Goal: Task Accomplishment & Management: Complete application form

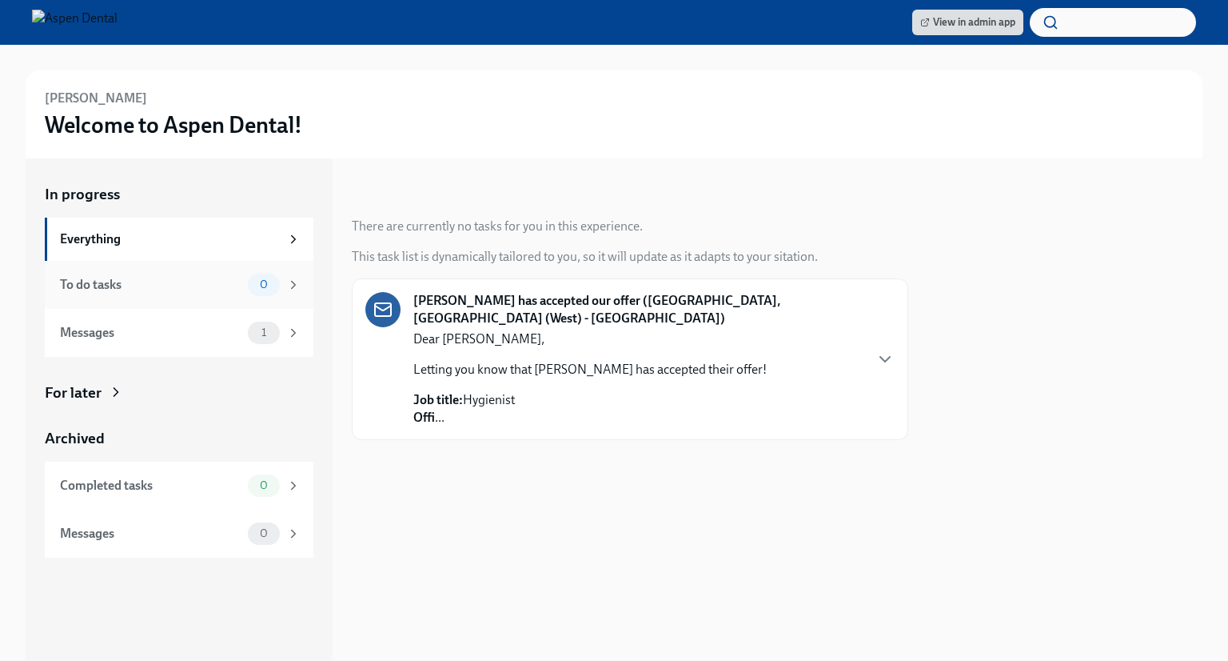
click at [252, 290] on div "0" at bounding box center [264, 285] width 32 height 22
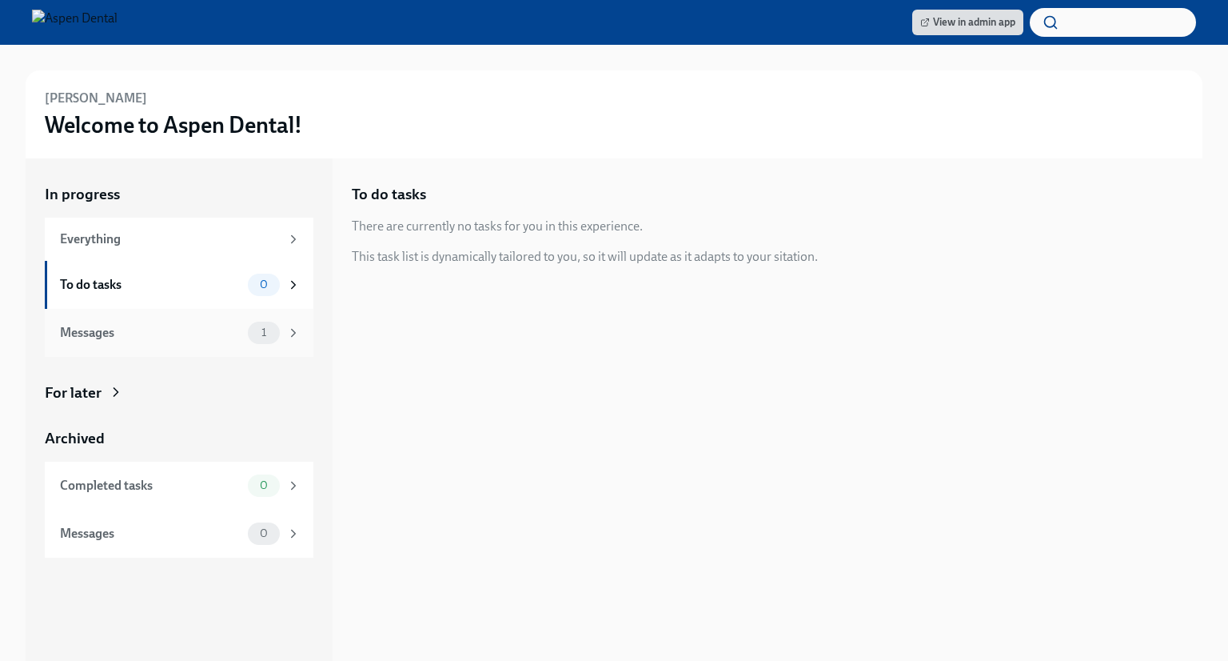
click at [270, 341] on div "1" at bounding box center [264, 332] width 32 height 22
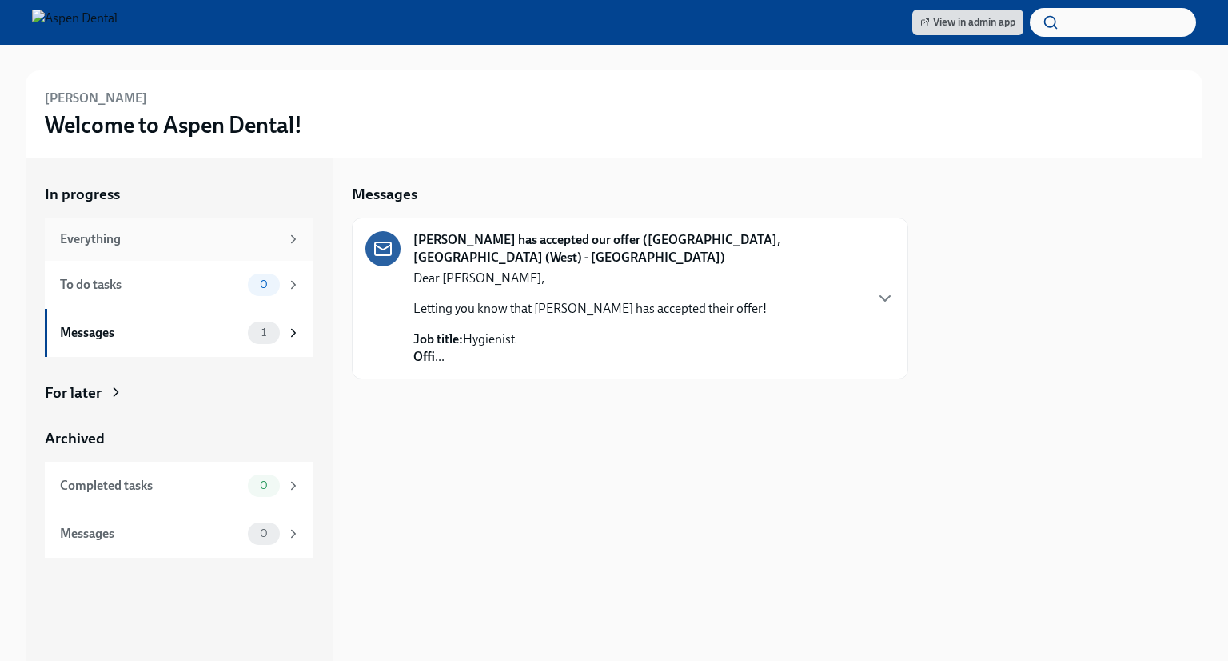
click at [272, 241] on div "Everything" at bounding box center [170, 239] width 220 height 18
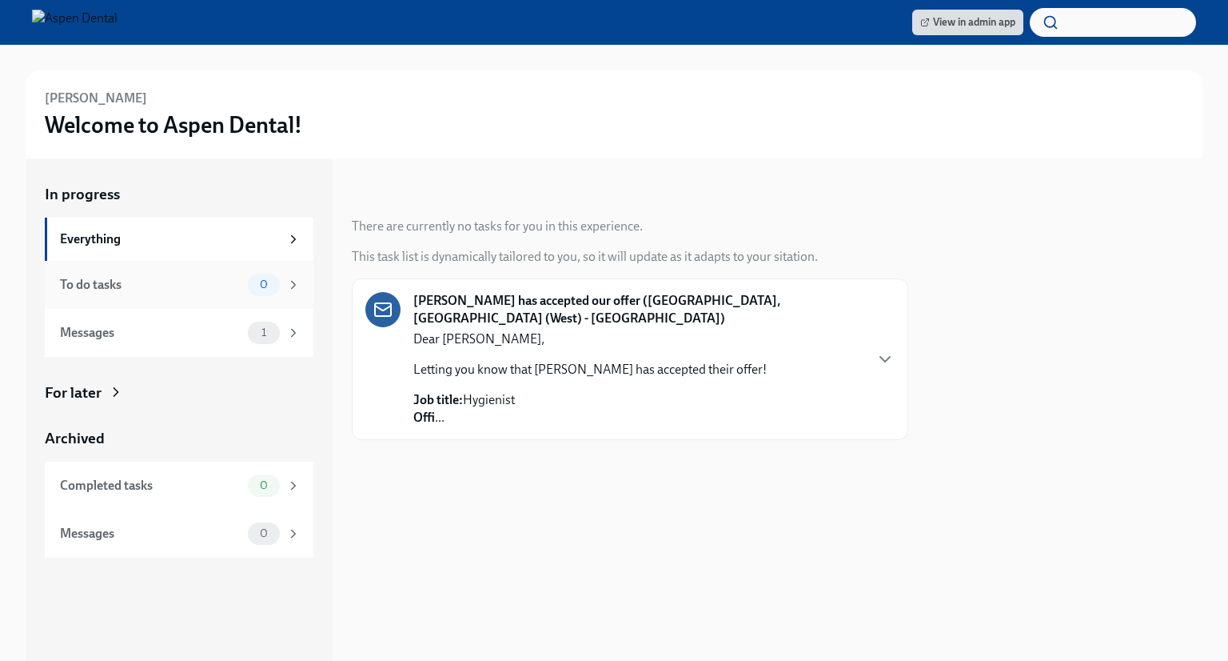
click at [279, 291] on div "0" at bounding box center [274, 285] width 53 height 22
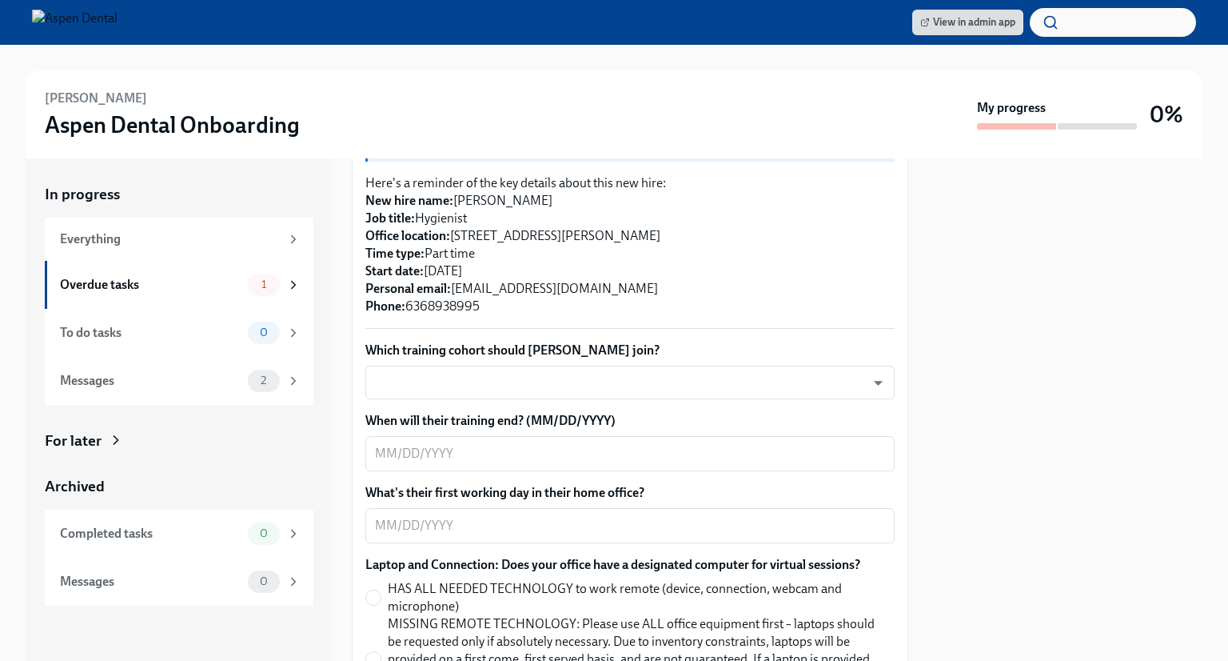
scroll to position [400, 0]
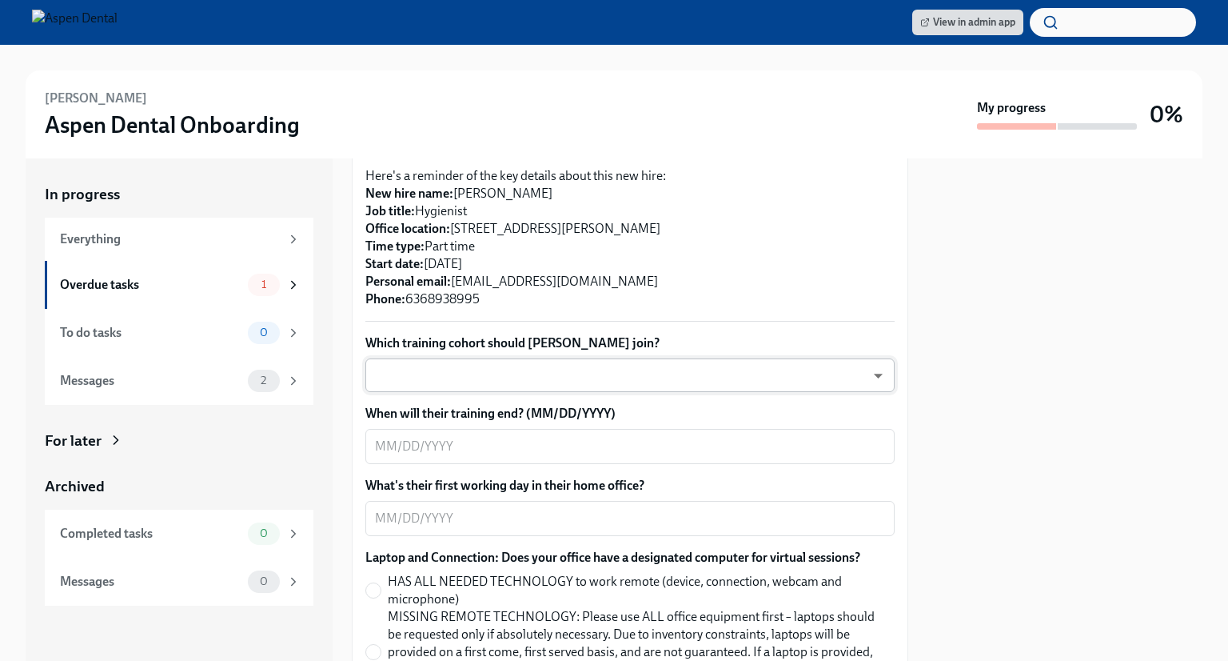
click at [867, 372] on body "View in admin app [PERSON_NAME] Aspen Dental Onboarding My progress 0% In progr…" at bounding box center [614, 330] width 1228 height 661
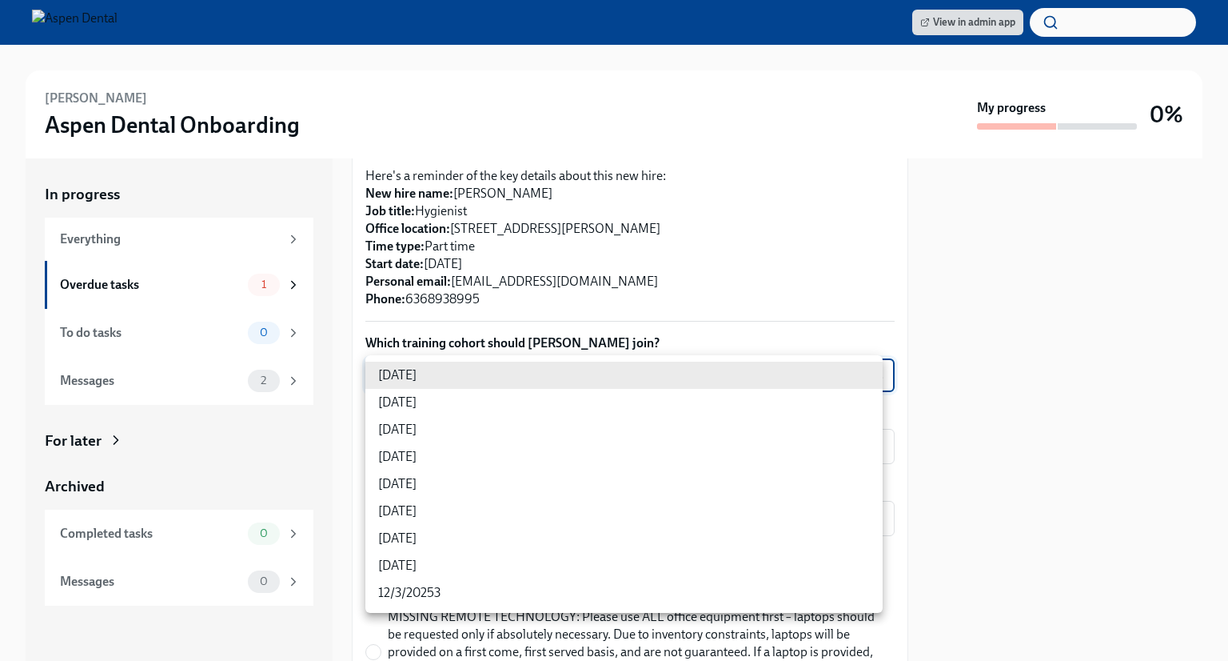
click at [678, 408] on li "[DATE]" at bounding box center [623, 402] width 517 height 27
type input "VDeAFuZZQ"
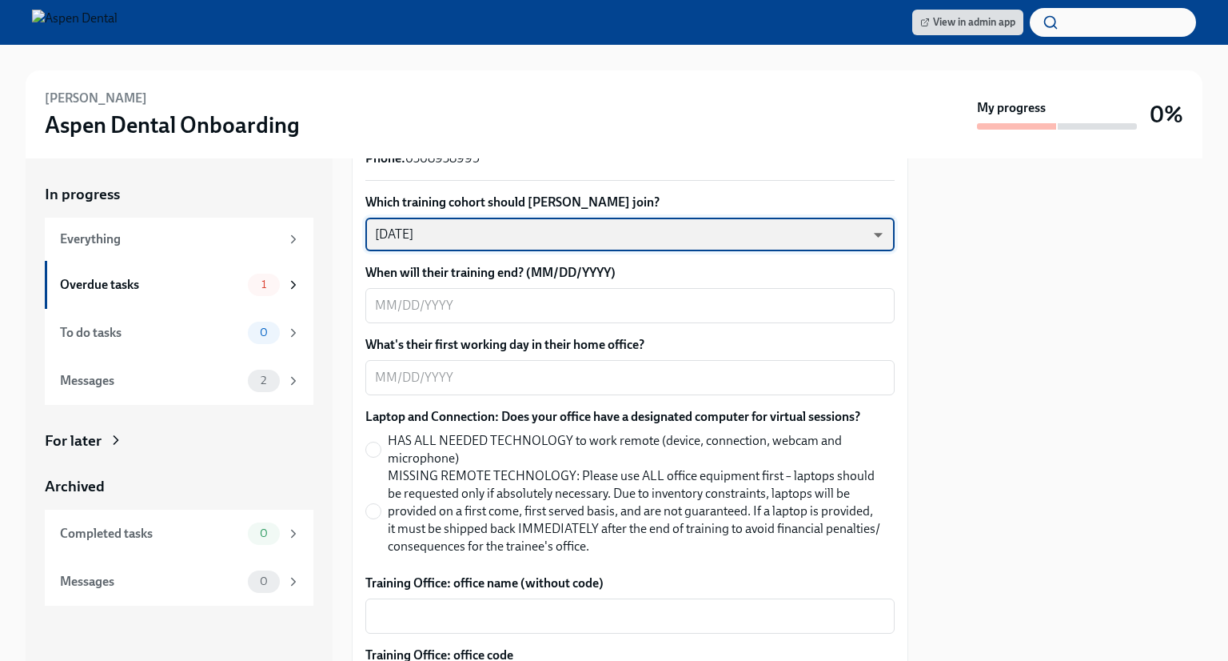
scroll to position [560, 0]
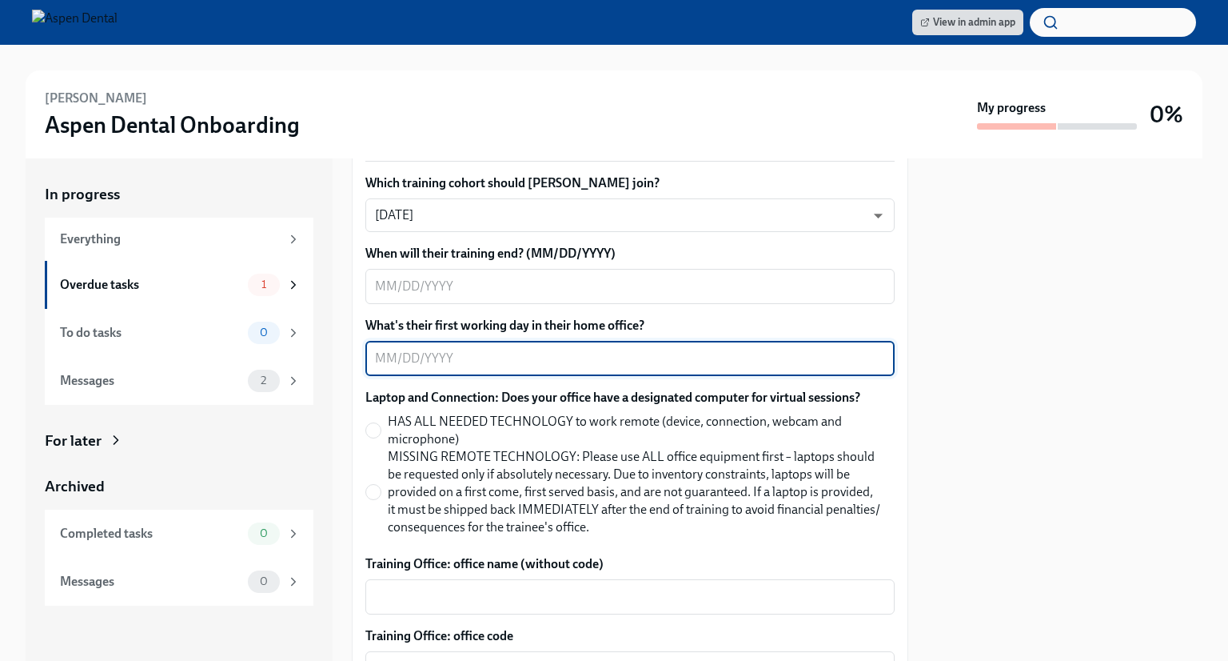
click at [381, 356] on textarea "What's their first working day in their home office?" at bounding box center [630, 358] width 510 height 19
click at [384, 282] on textarea "When will their training end? (MM/DD/YYYY)" at bounding box center [630, 286] width 510 height 19
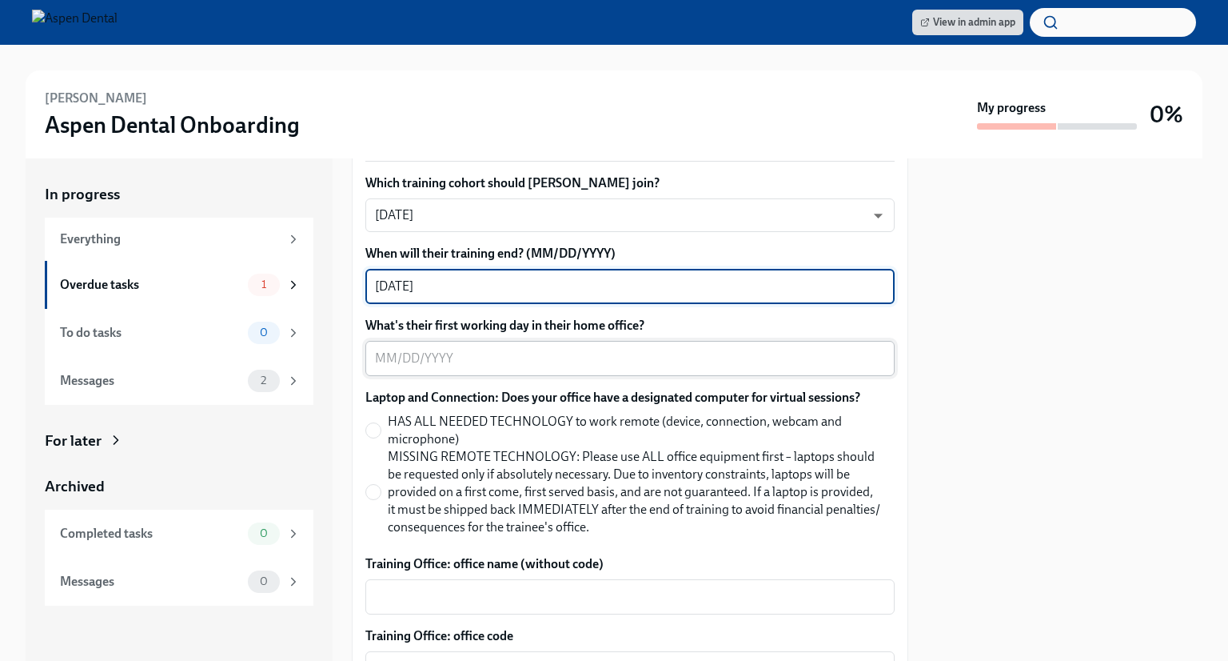
type textarea "[DATE]"
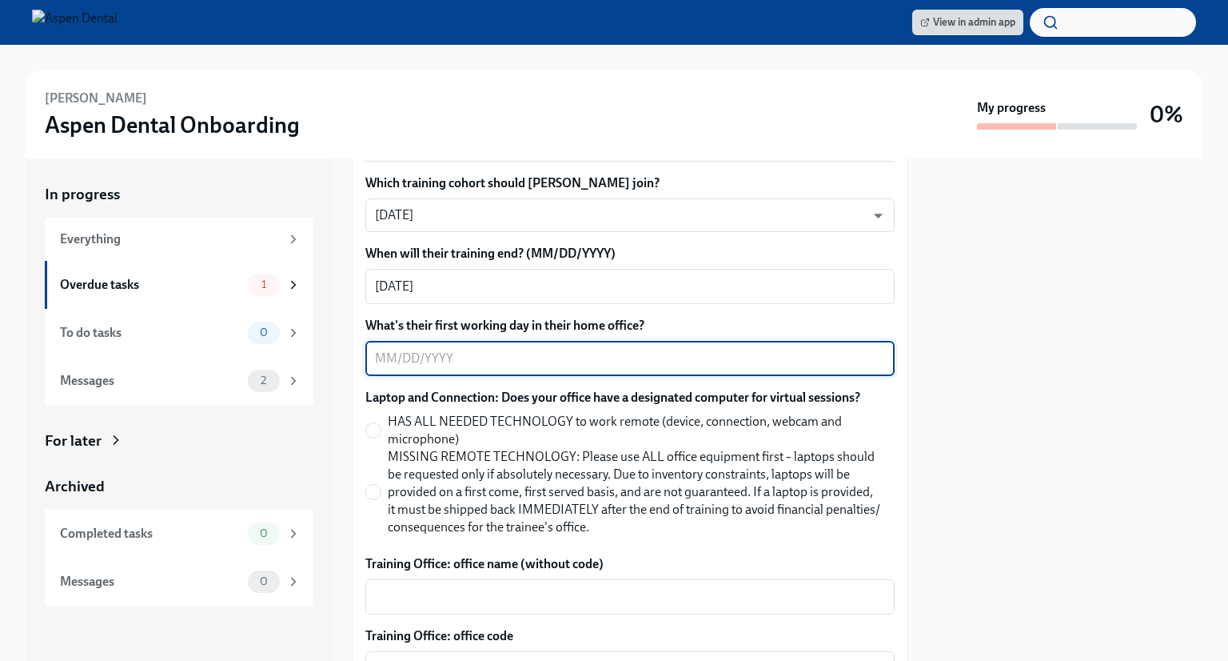
click at [376, 359] on textarea "What's their first working day in their home office?" at bounding box center [630, 358] width 510 height 19
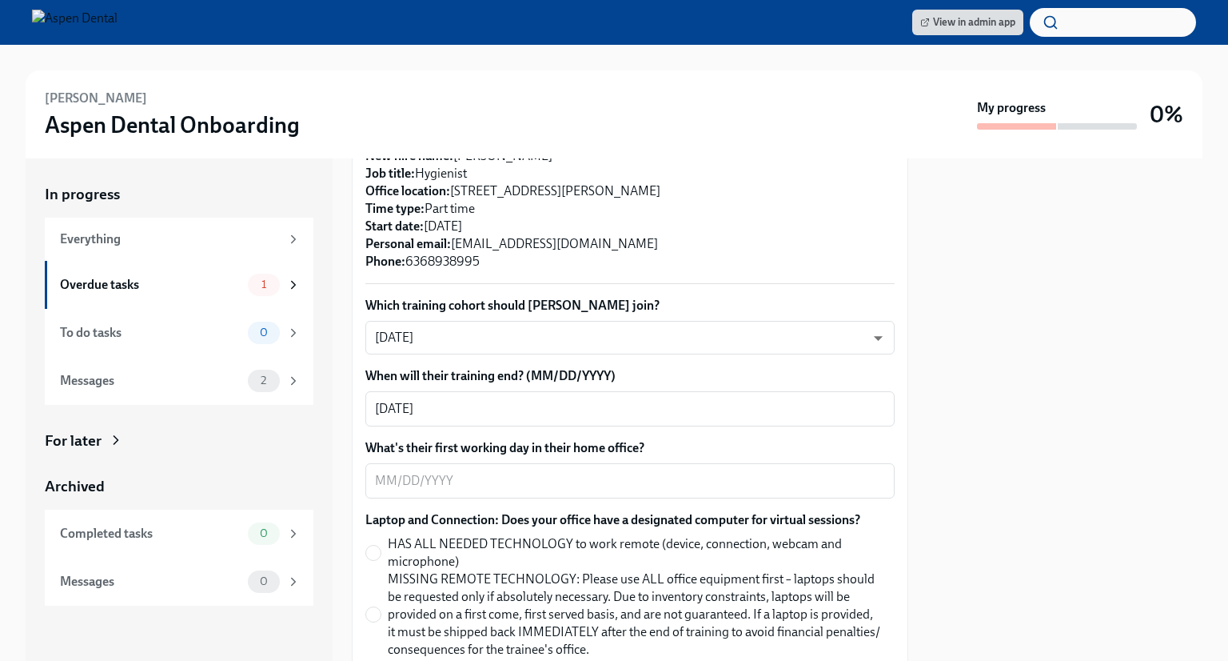
scroll to position [400, 0]
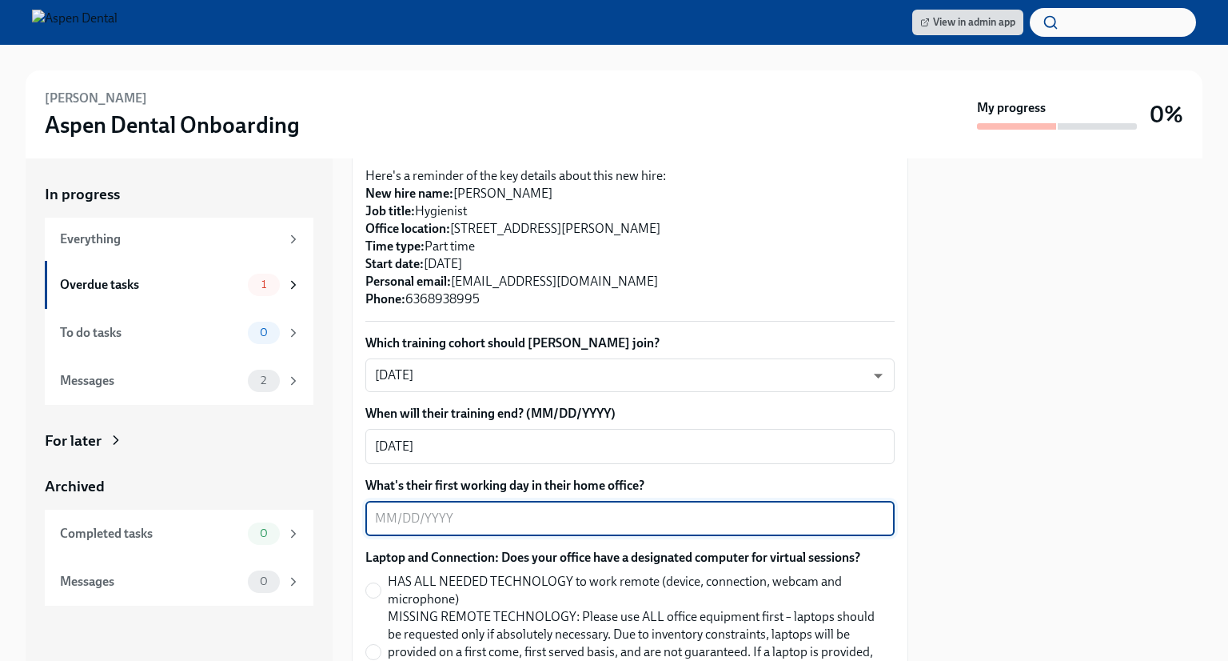
click at [387, 519] on textarea "What's their first working day in their home office?" at bounding box center [630, 518] width 510 height 19
type textarea "[DATE]"
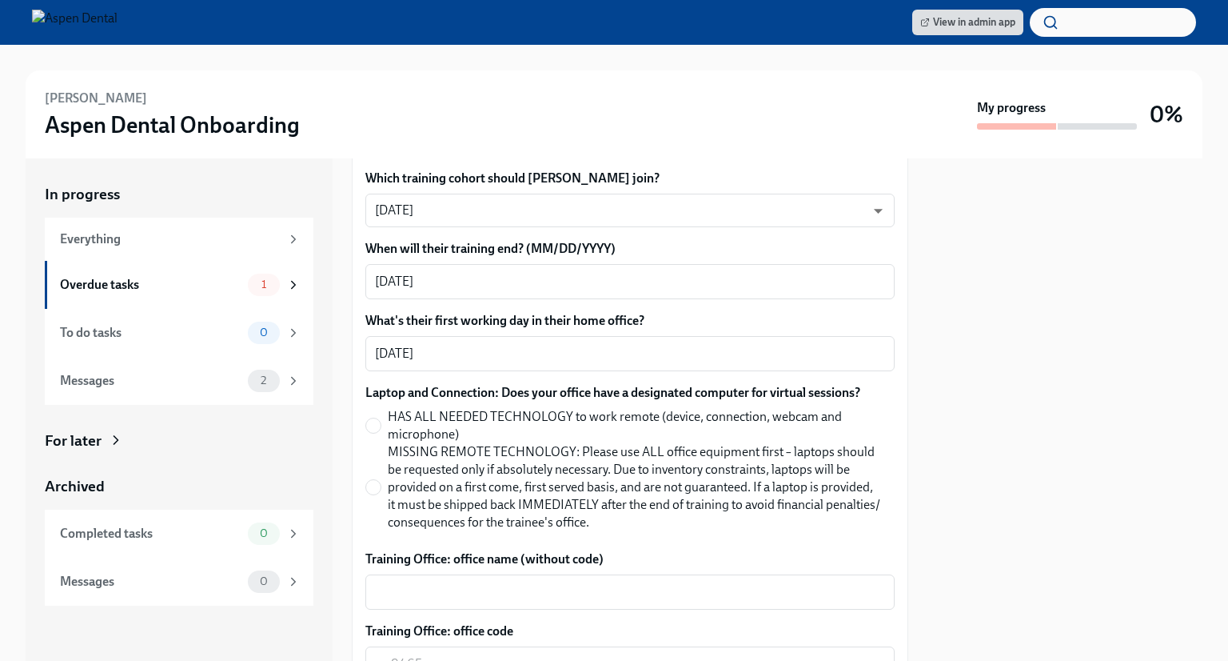
scroll to position [640, 0]
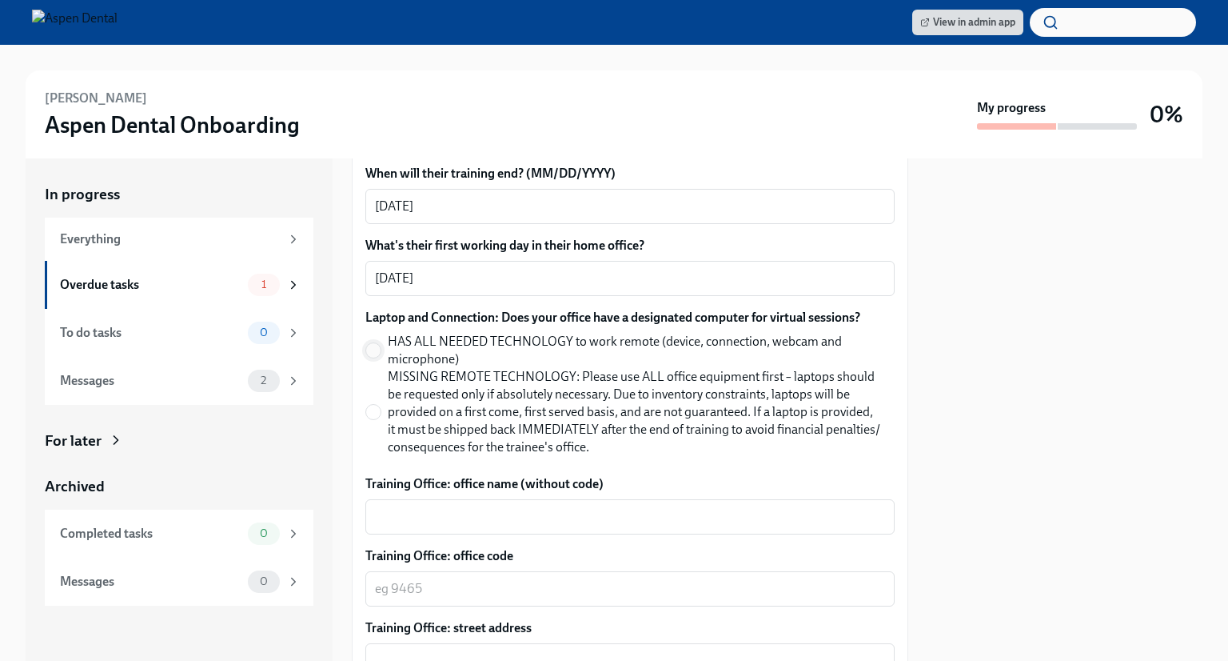
click at [378, 351] on input "HAS ALL NEEDED TECHNOLOGY to work remote (device, connection, webcam and microp…" at bounding box center [373, 350] width 14 height 14
radio input "true"
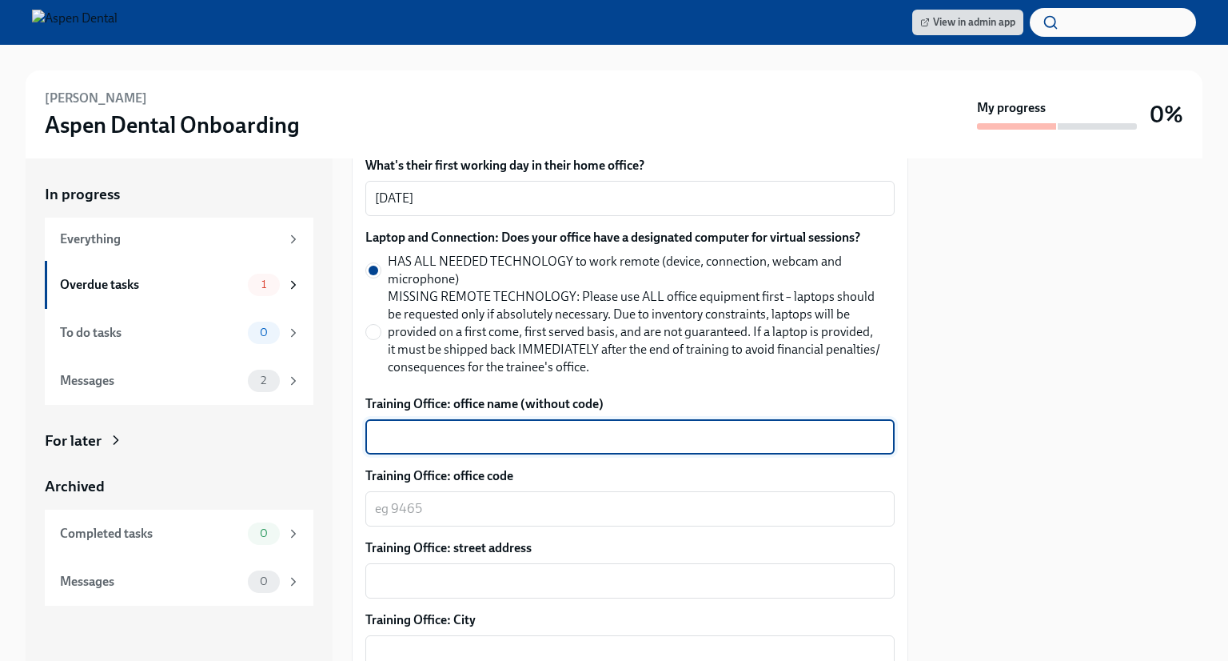
click at [607, 437] on textarea "Training Office: office name (without code)" at bounding box center [630, 436] width 510 height 19
type textarea "[GEOGRAPHIC_DATA][PERSON_NAME][GEOGRAPHIC_DATA]"
click at [510, 510] on textarea "Training Office: office code" at bounding box center [630, 508] width 510 height 19
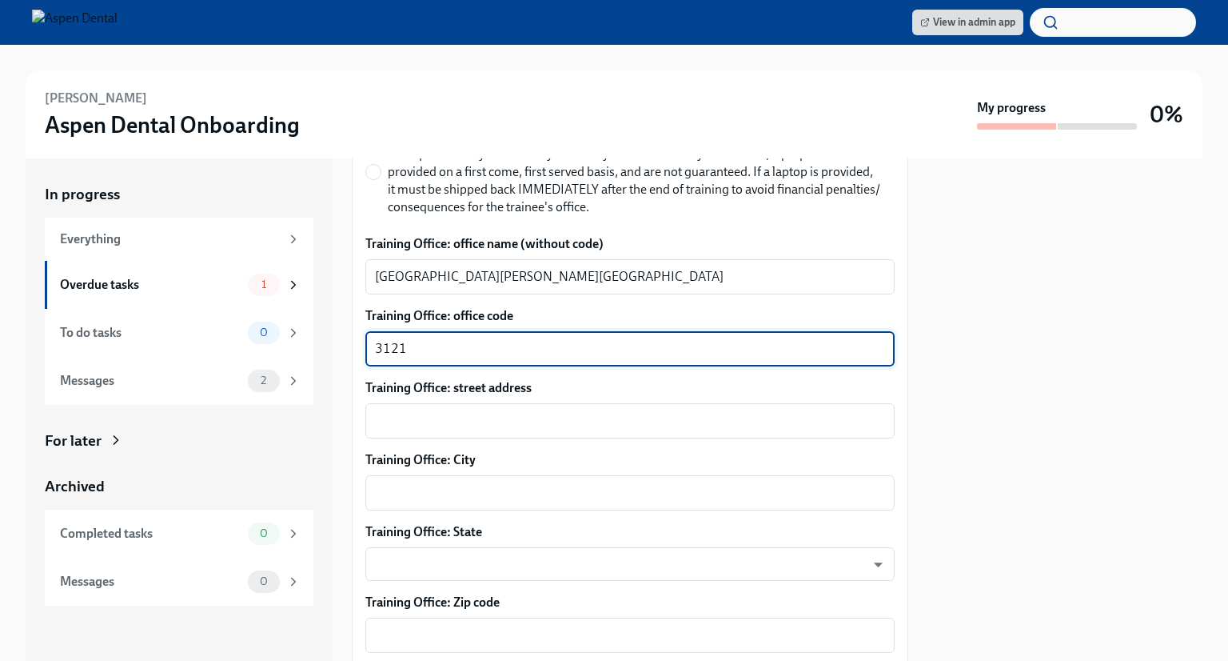
scroll to position [960, 0]
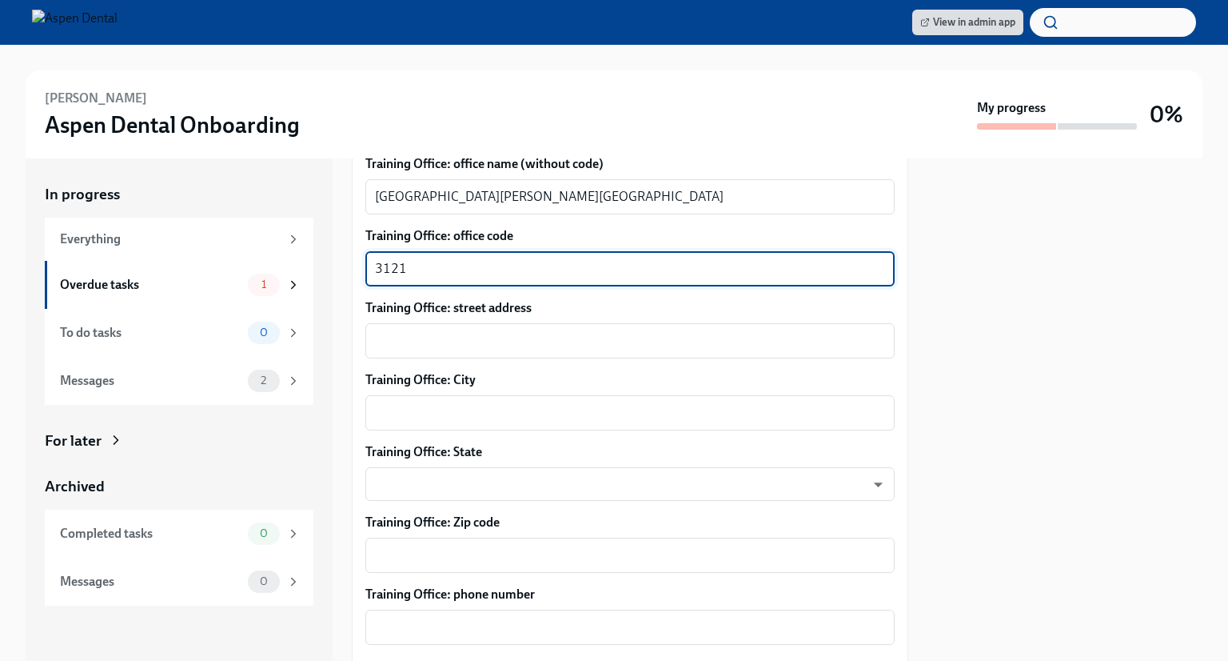
type textarea "3121"
click at [473, 342] on textarea "Training Office: street address" at bounding box center [630, 340] width 510 height 19
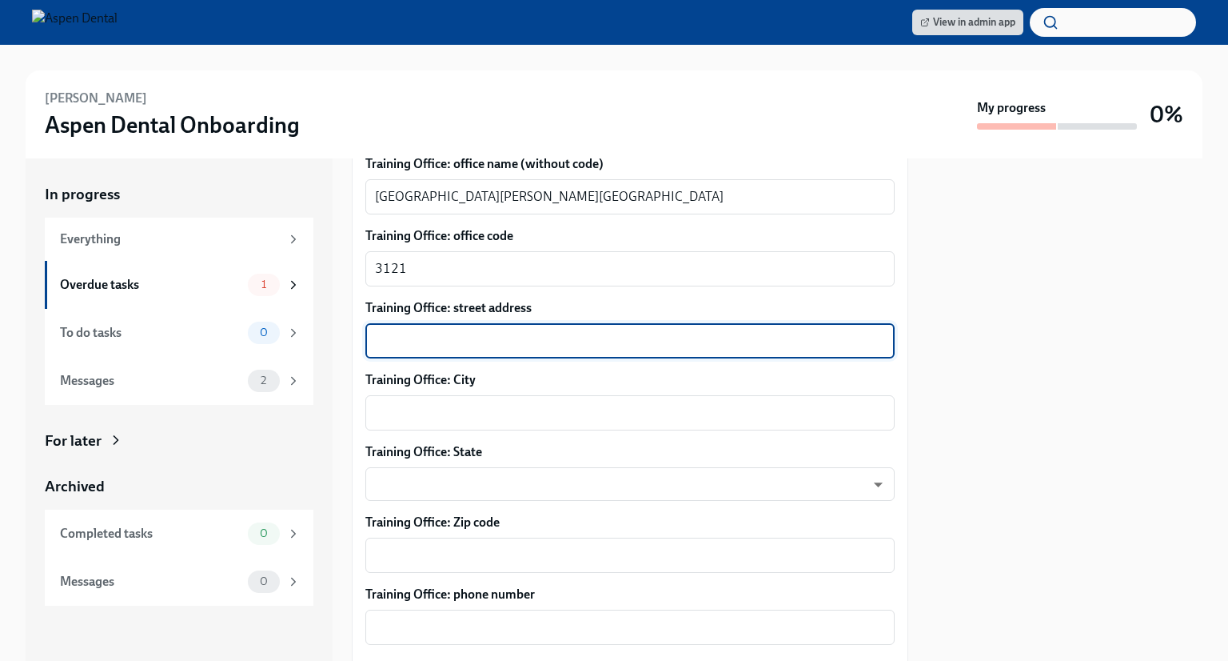
paste textarea "[STREET_ADDRESS]"
type textarea "[STREET_ADDRESS]"
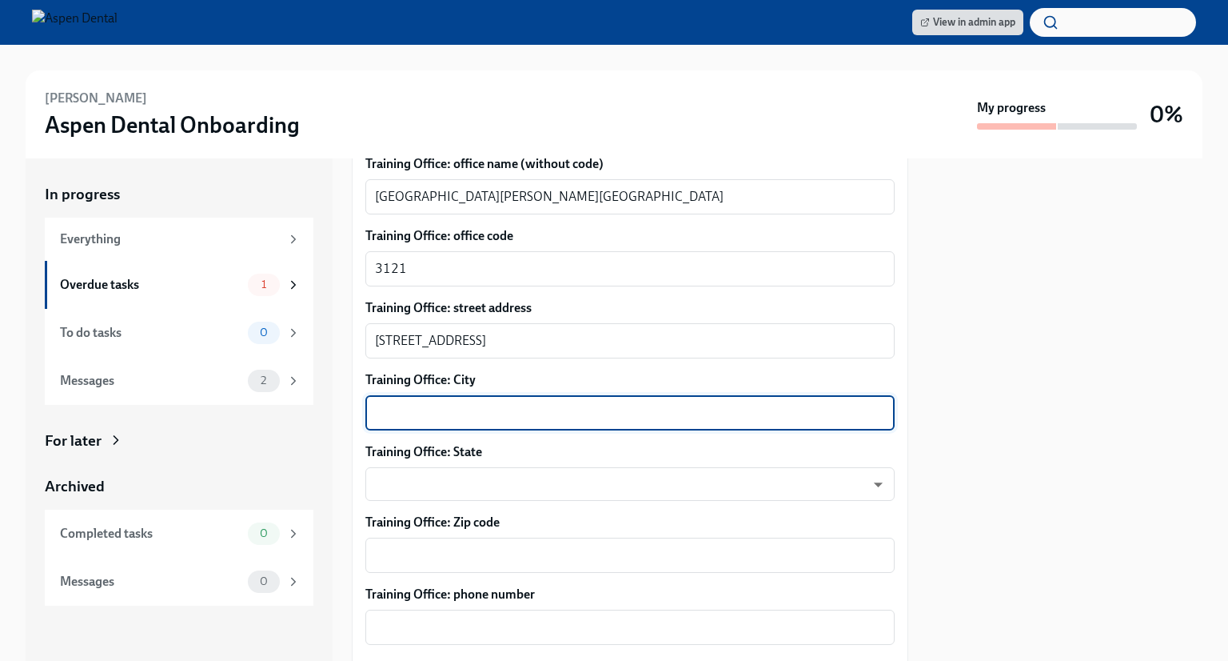
click at [480, 412] on textarea "Training Office: City" at bounding box center [630, 412] width 510 height 19
type textarea "St. [PERSON_NAME]"
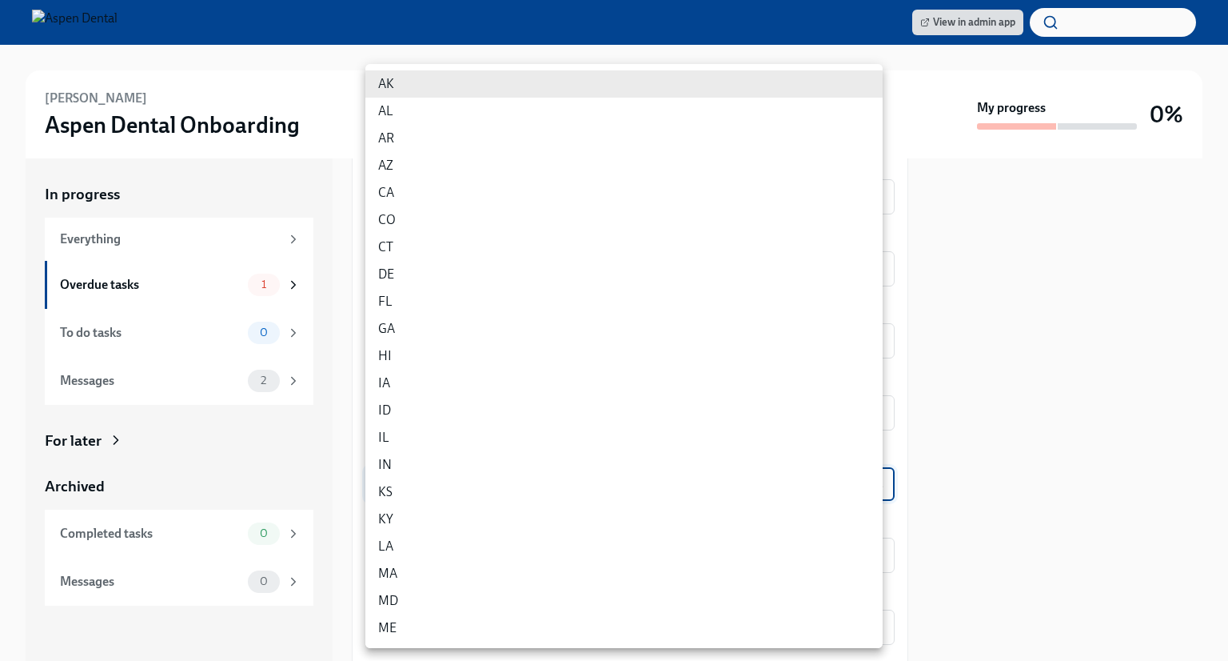
click at [449, 480] on body "View in admin app [PERSON_NAME] Aspen Dental Onboarding My progress 0% In progr…" at bounding box center [614, 330] width 1228 height 661
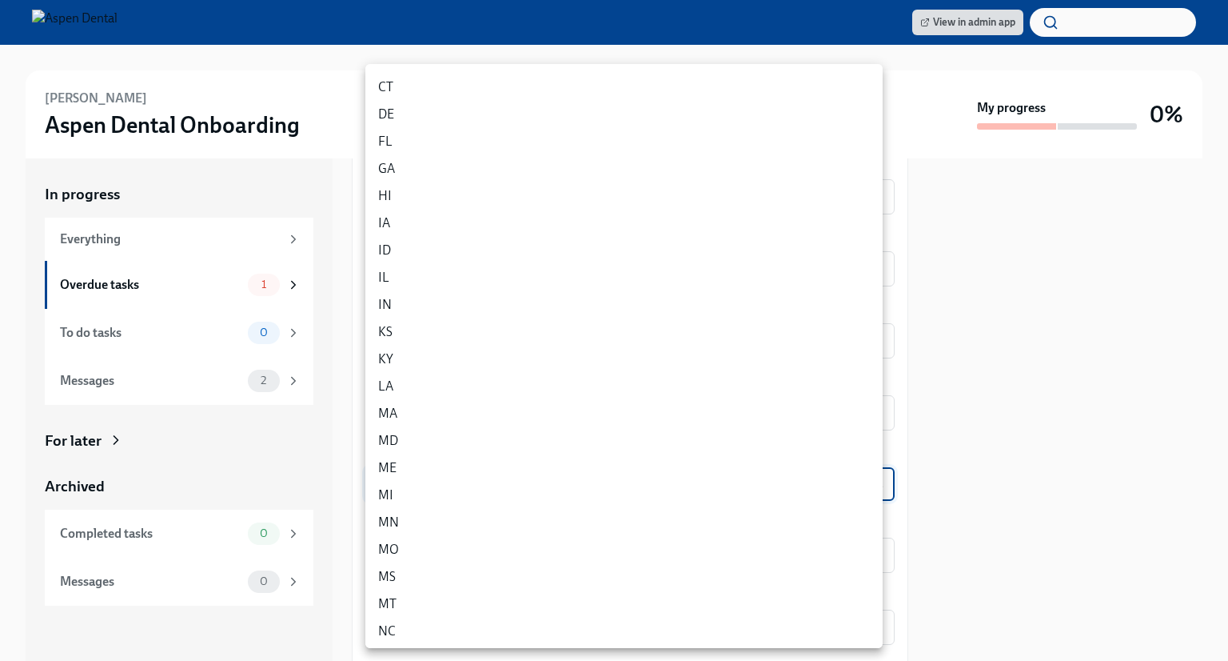
click at [422, 545] on li "MO" at bounding box center [623, 549] width 517 height 27
type input "v2kXNlff0"
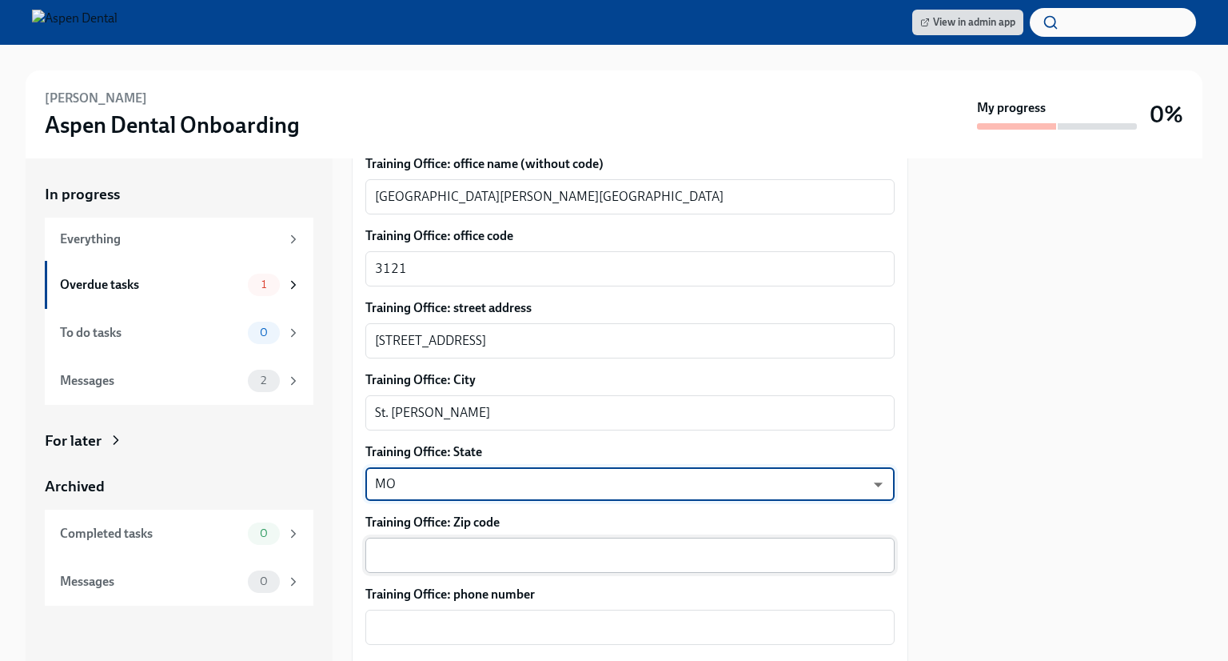
click at [445, 565] on div "x ​" at bounding box center [629, 554] width 529 height 35
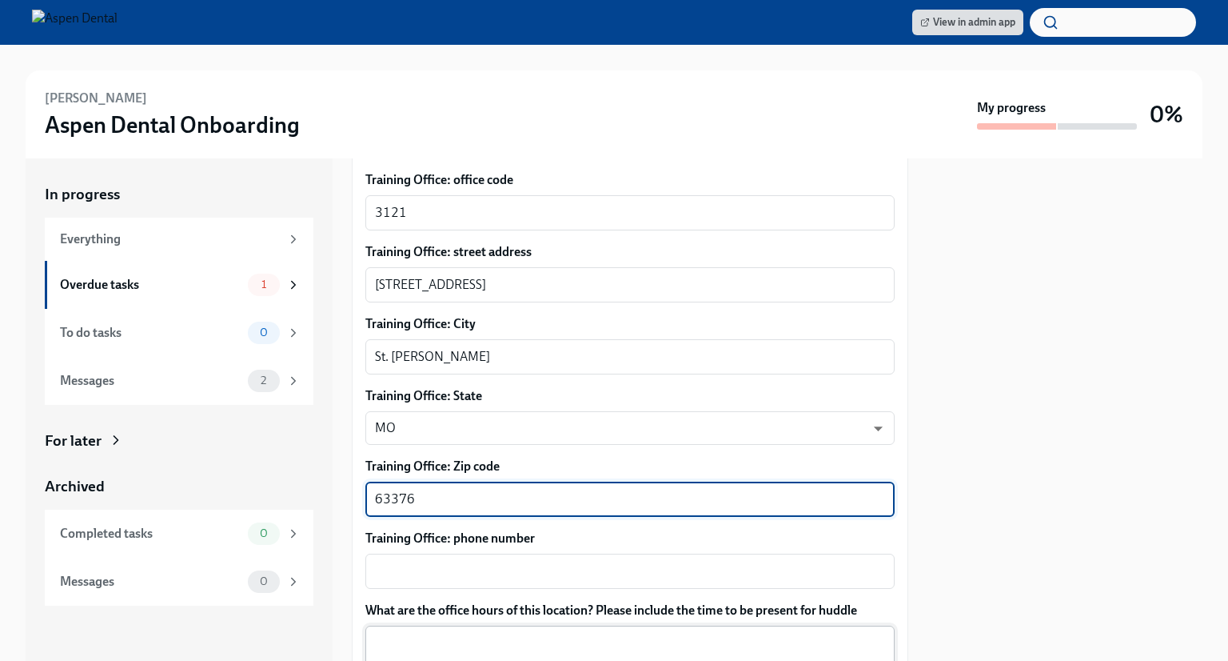
scroll to position [1120, 0]
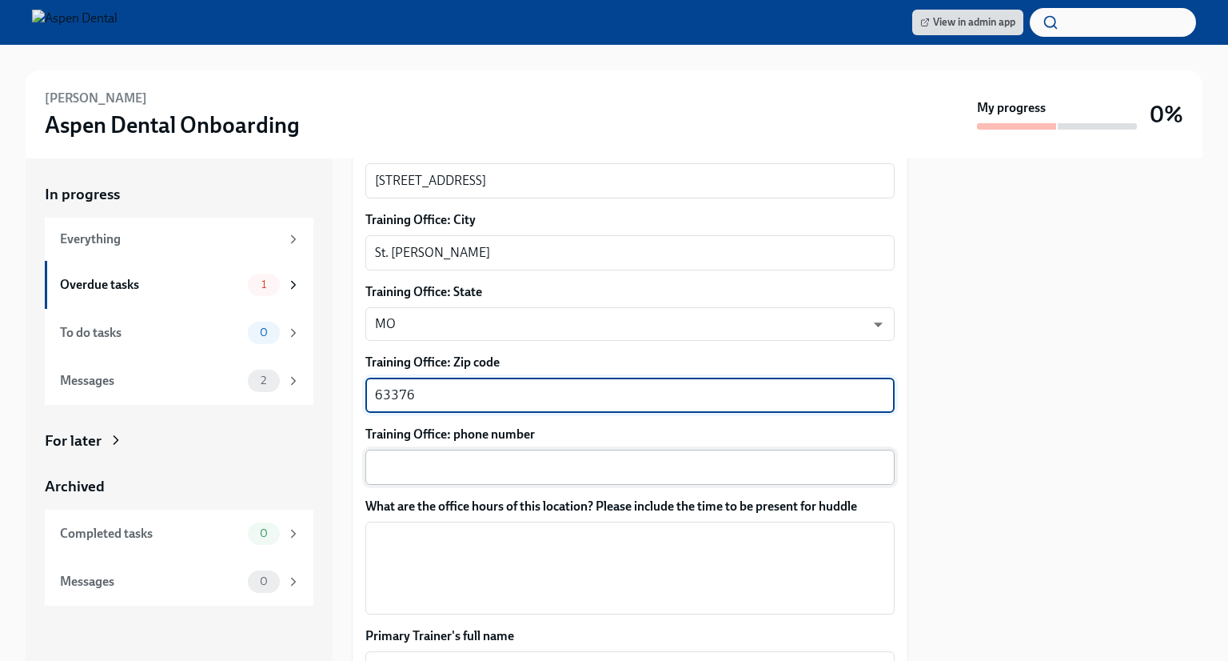
type textarea "63376"
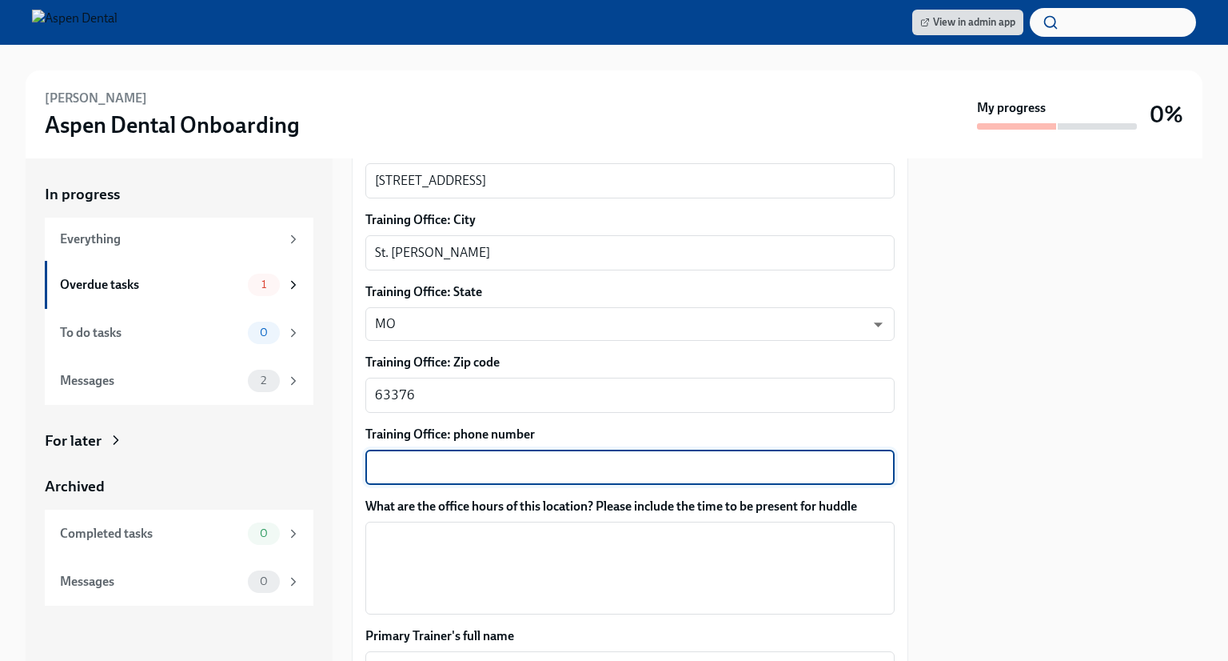
drag, startPoint x: 453, startPoint y: 465, endPoint x: 524, endPoint y: 416, distance: 85.6
click at [454, 464] on textarea "Training Office: phone number" at bounding box center [630, 466] width 510 height 19
paste textarea "[PHONE_NUMBER]"
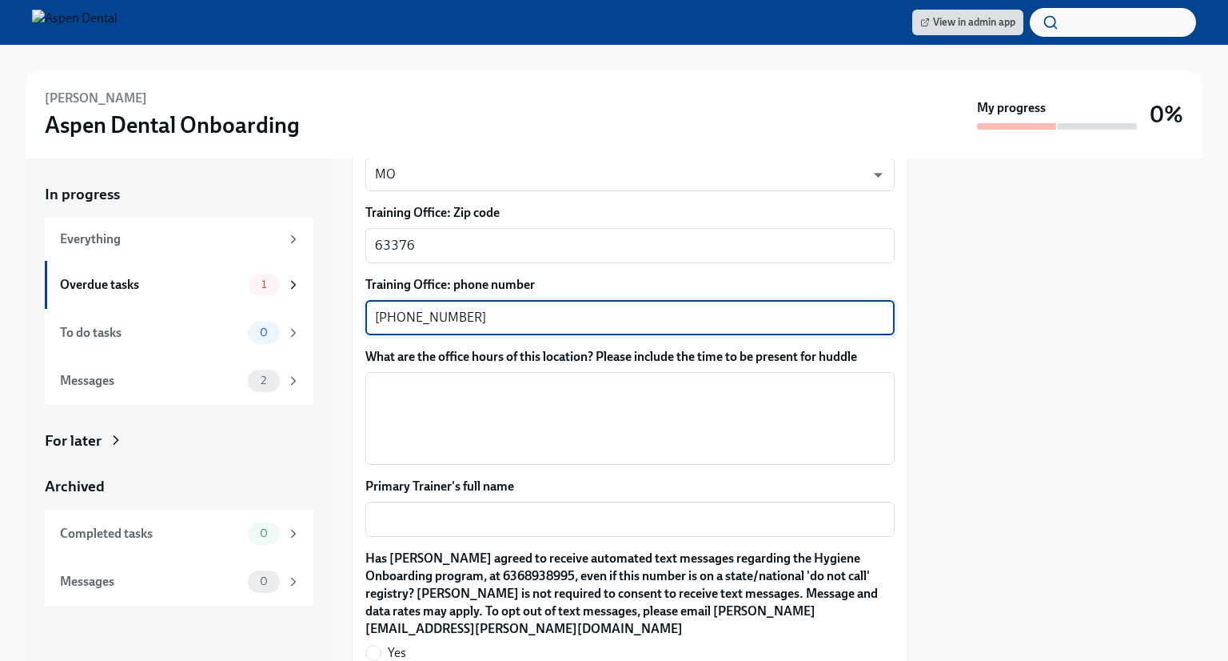
scroll to position [1280, 0]
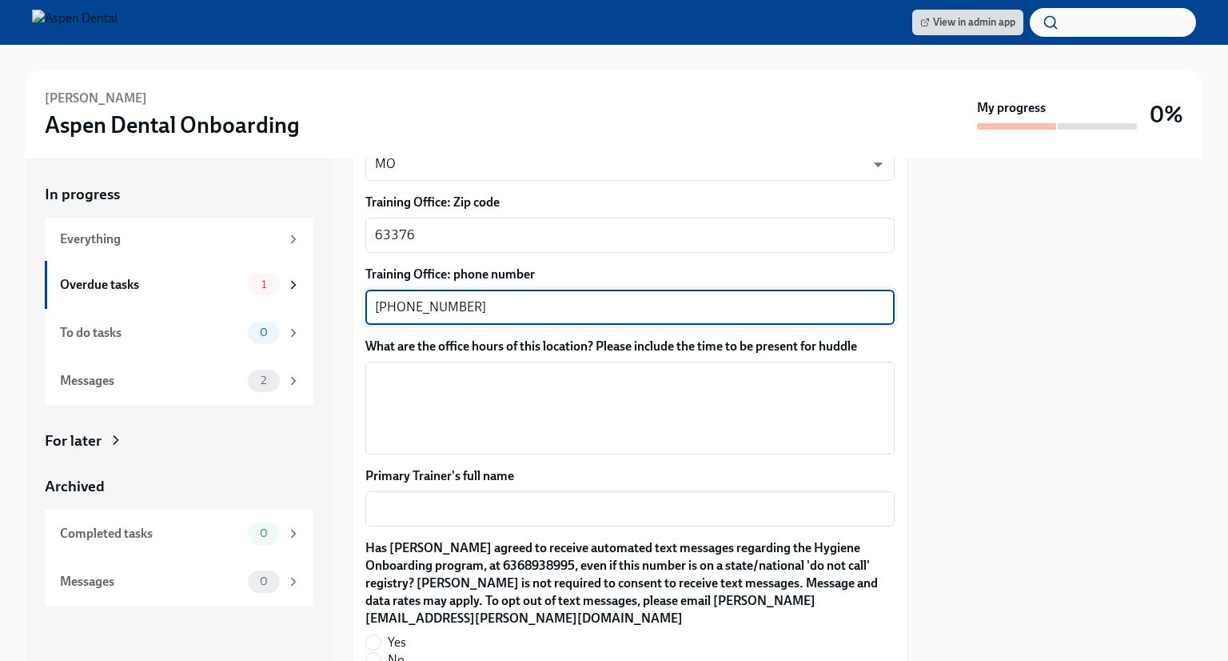
type textarea "[PHONE_NUMBER]"
click at [449, 401] on textarea "What are the office hours of this location? Please include the time to be prese…" at bounding box center [630, 407] width 510 height 77
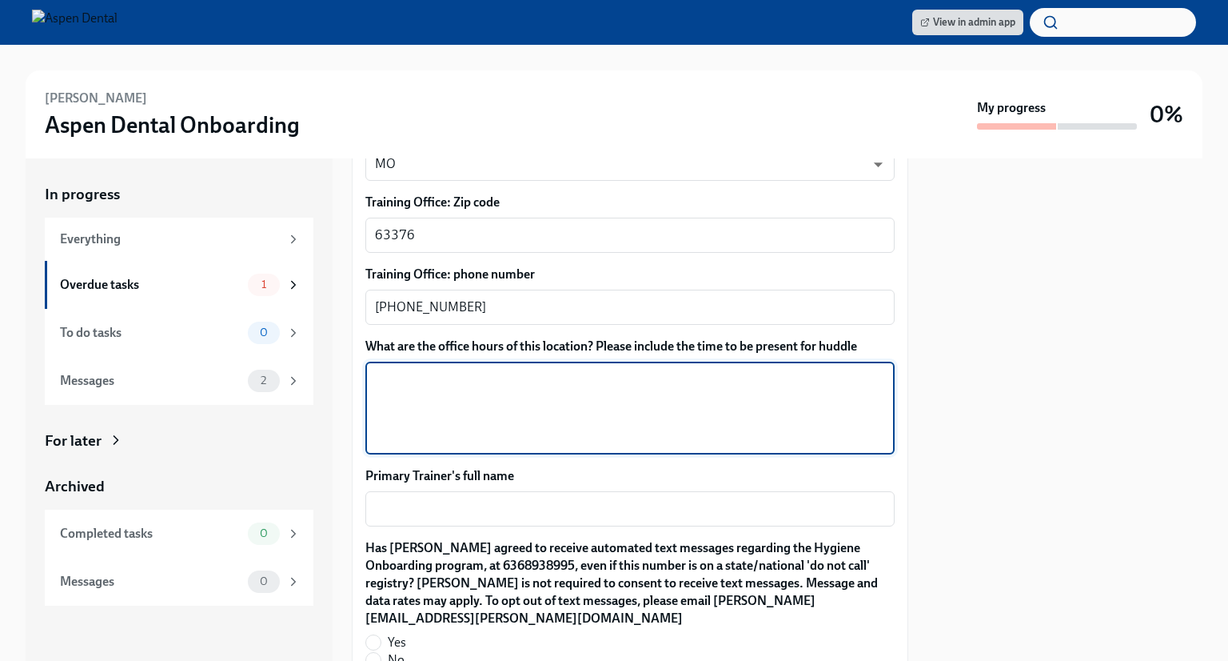
paste textarea "[GEOGRAPHIC_DATA][PERSON_NAME], [GEOGRAPHIC_DATA] [DATE] 8 AM–6 PM [DATE] 8 AM–…"
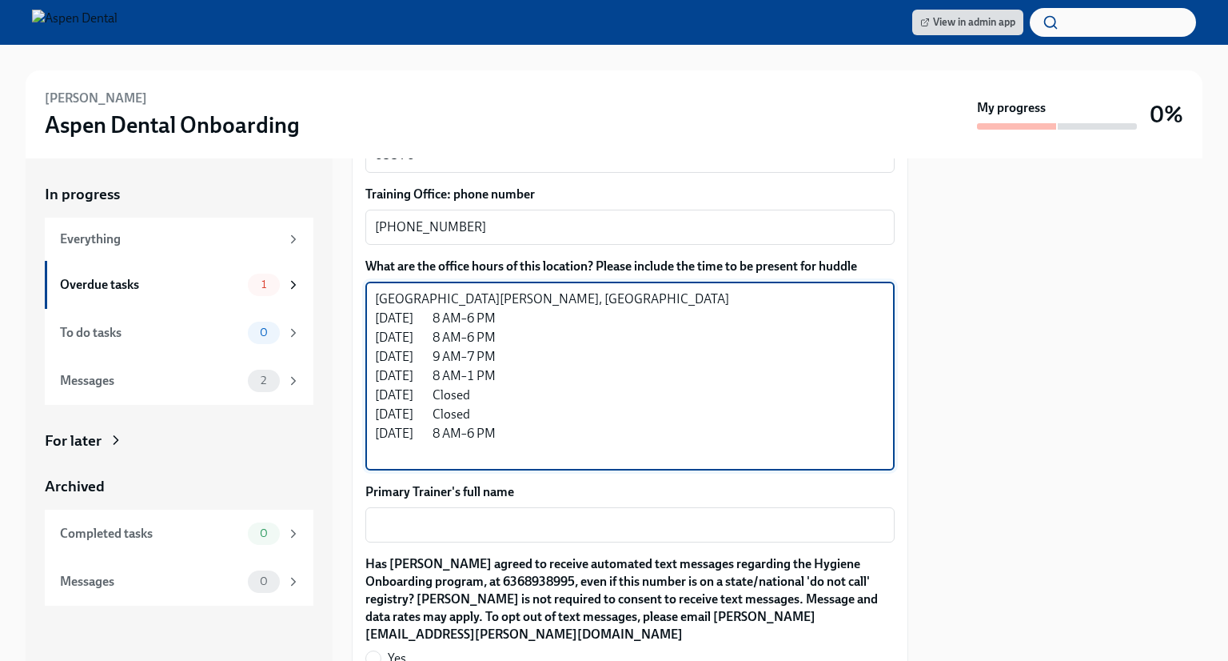
scroll to position [1520, 0]
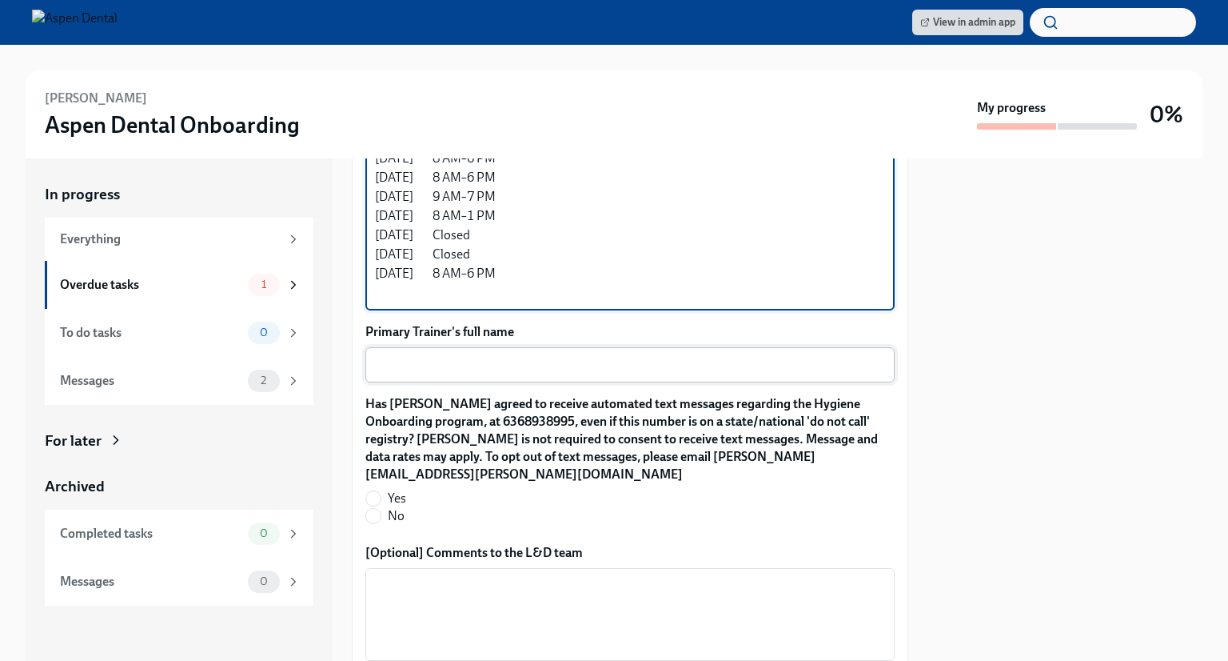
type textarea "[GEOGRAPHIC_DATA][PERSON_NAME], [GEOGRAPHIC_DATA] [DATE] 8 AM–6 PM [DATE] 8 AM–…"
click at [505, 362] on textarea "Primary Trainer's full name" at bounding box center [630, 364] width 510 height 19
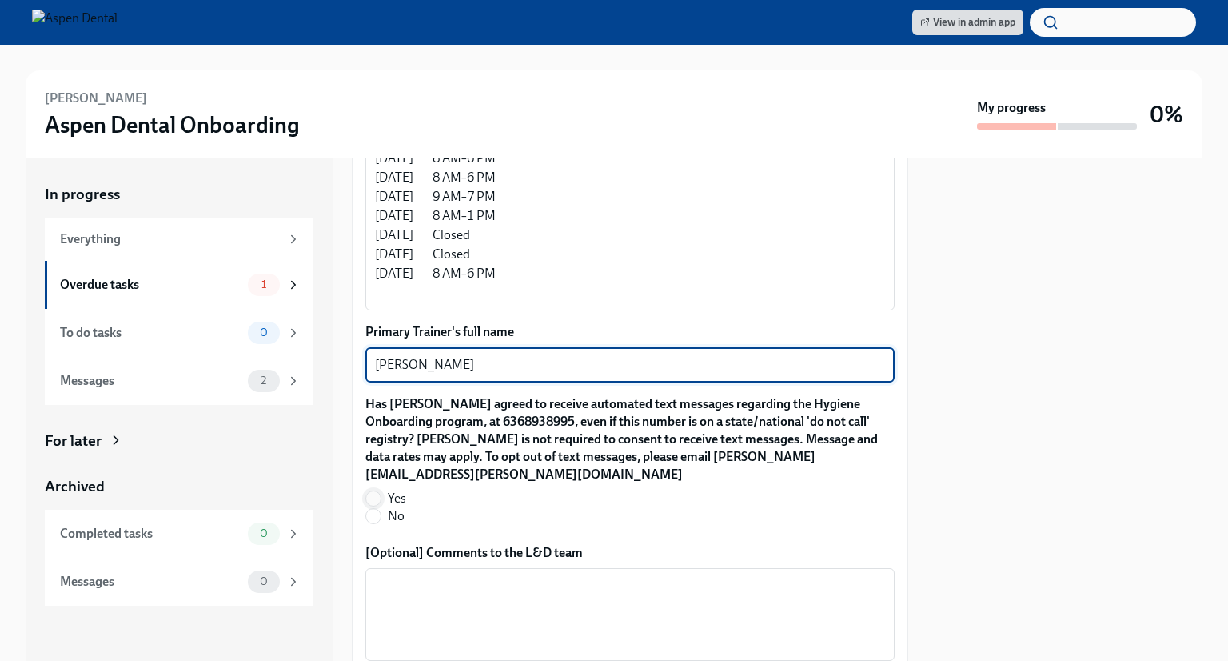
type textarea "[PERSON_NAME]"
click at [377, 491] on input "Yes" at bounding box center [373, 498] width 14 height 14
radio input "true"
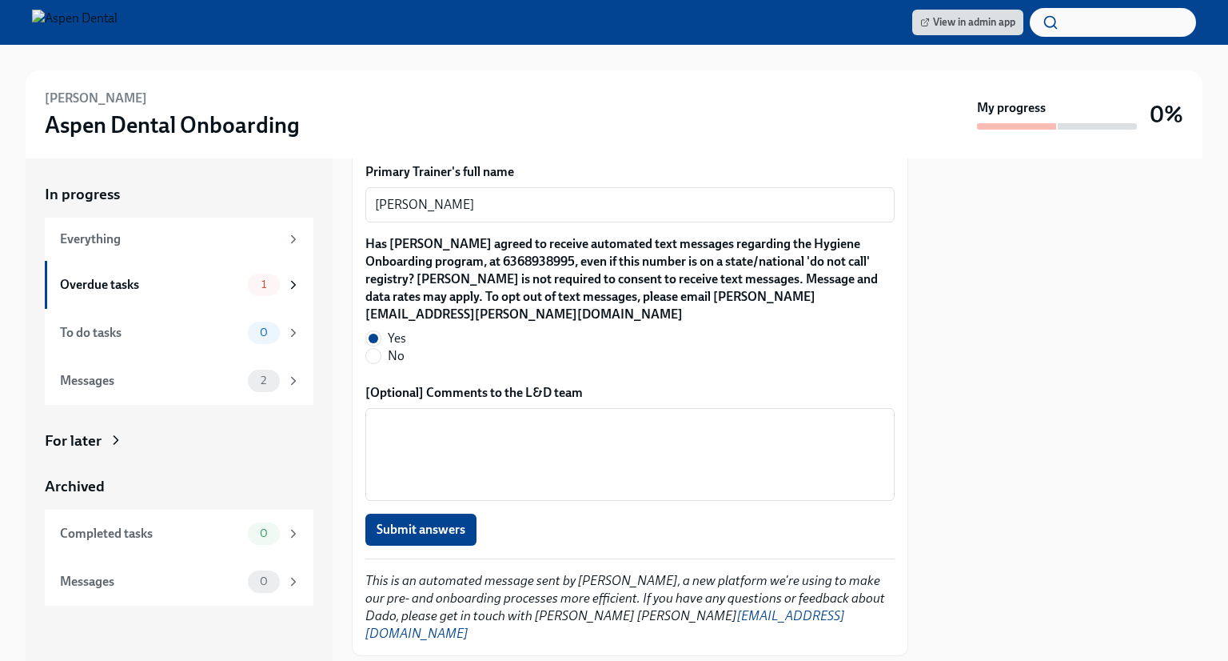
scroll to position [1690, 0]
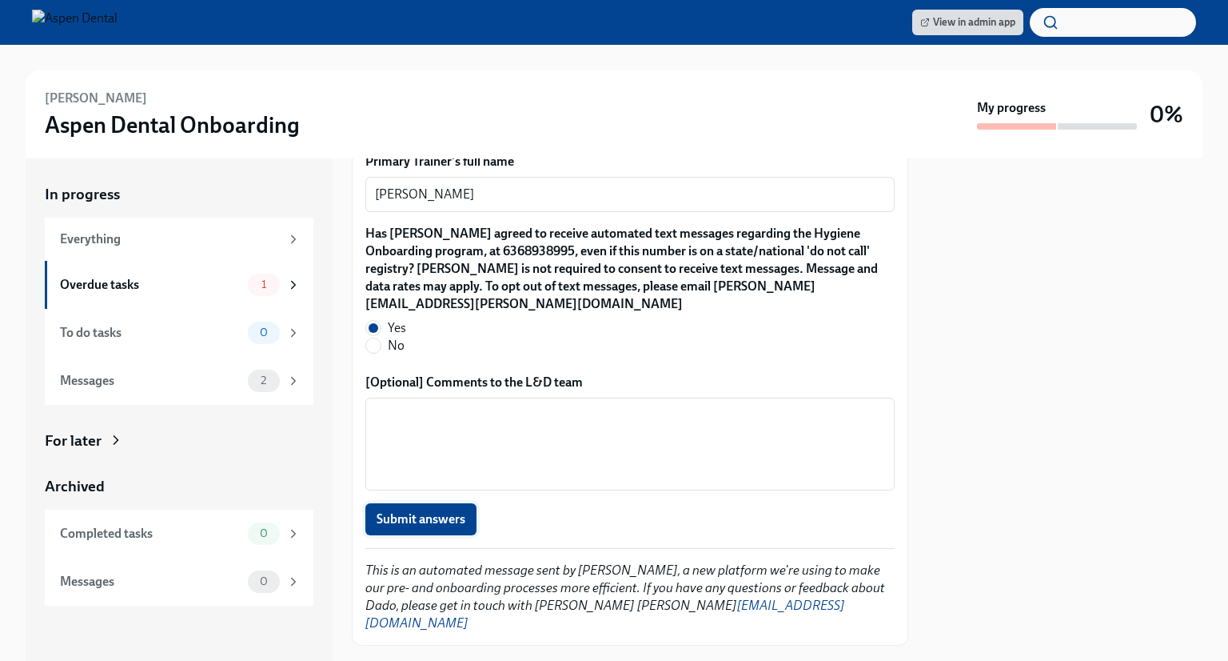
click at [444, 511] on span "Submit answers" at bounding box center [421, 519] width 89 height 16
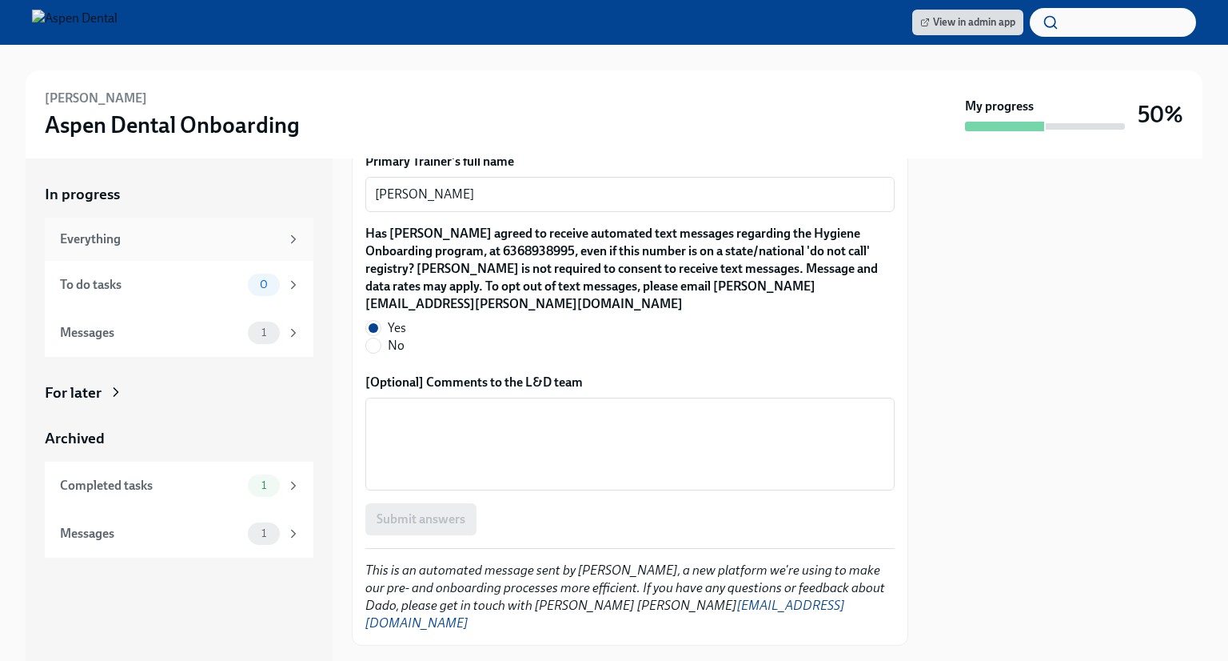
click at [279, 231] on div "Everything" at bounding box center [170, 239] width 220 height 18
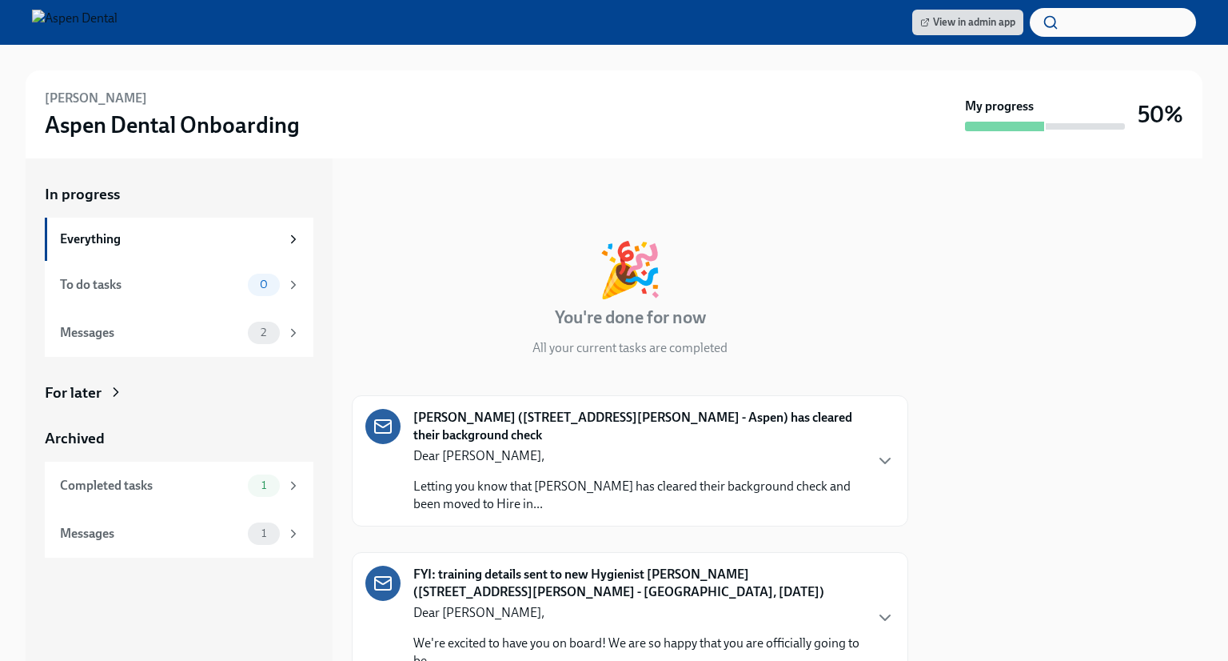
click at [1072, 17] on button "button" at bounding box center [1113, 22] width 166 height 29
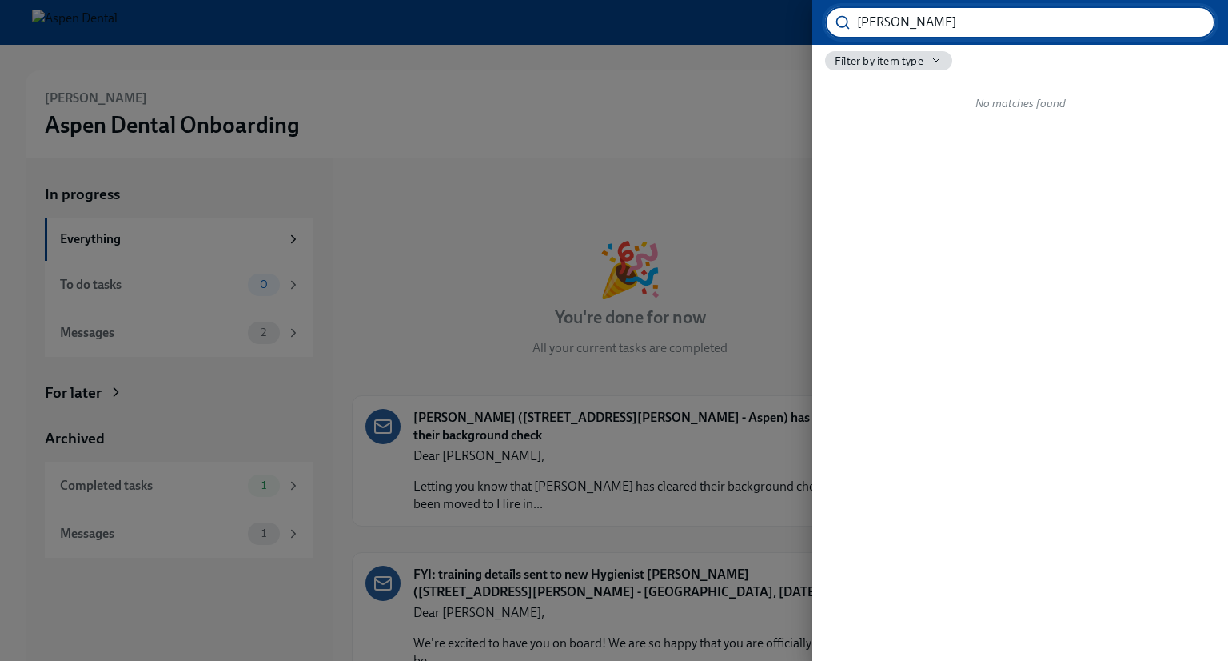
type input "[PERSON_NAME]"
click at [1186, 28] on input "[PERSON_NAME]" at bounding box center [1036, 22] width 358 height 32
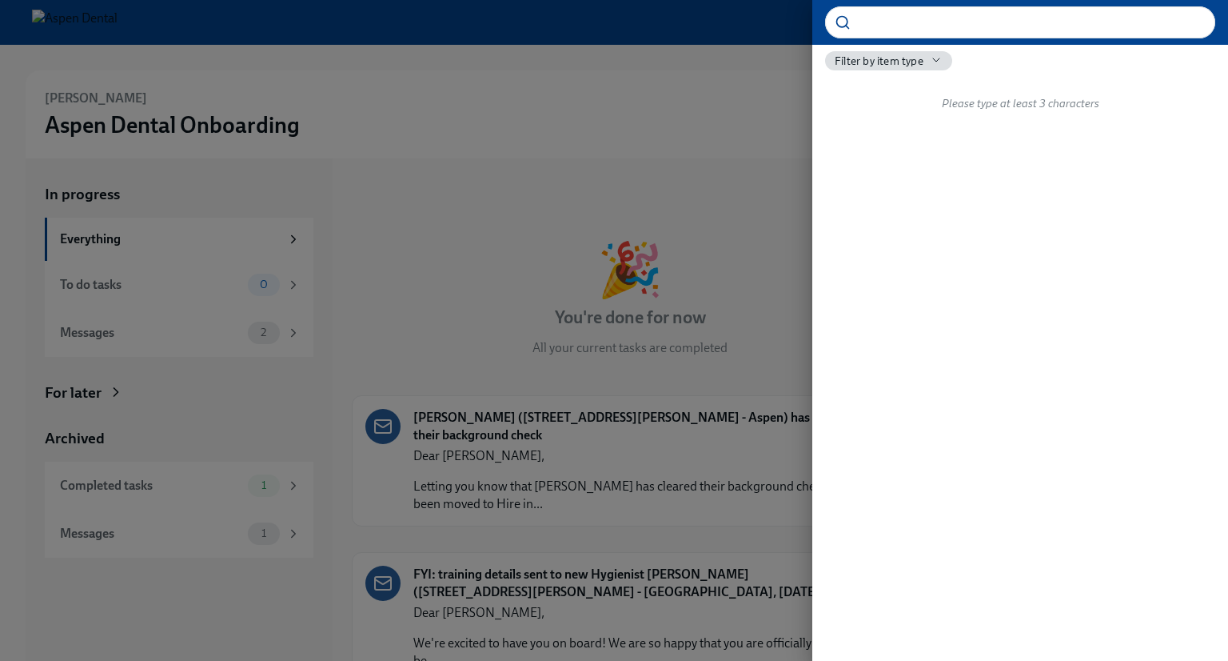
click at [485, 134] on div at bounding box center [614, 330] width 1228 height 661
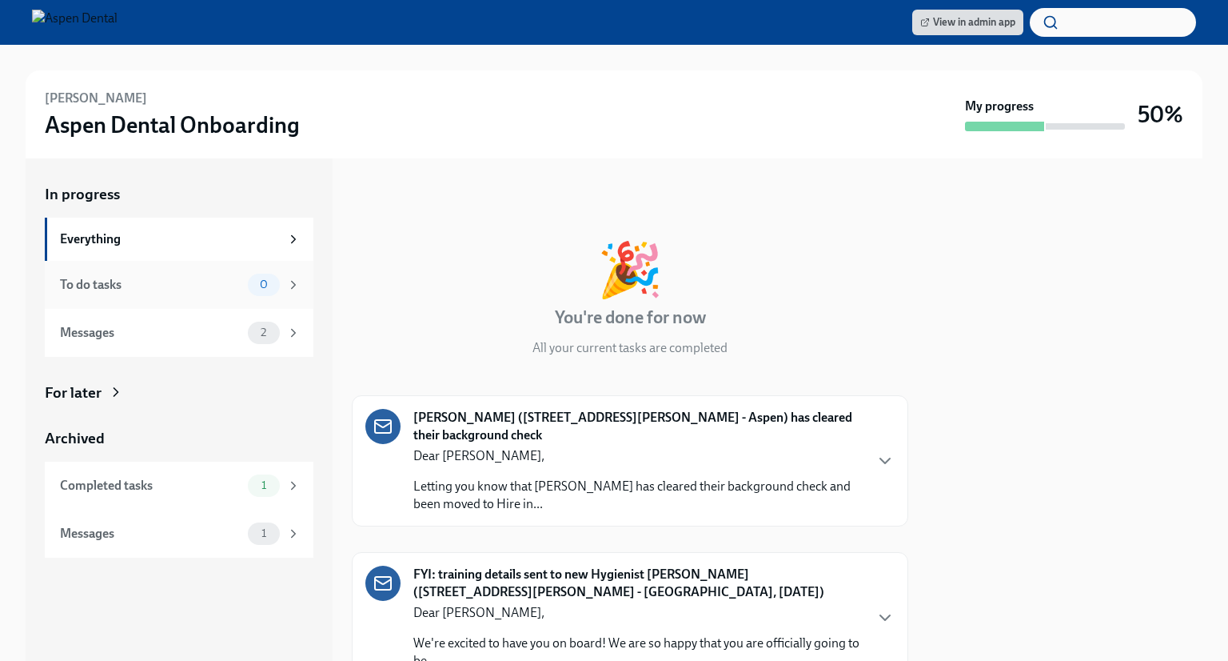
click at [284, 282] on div "0" at bounding box center [274, 285] width 53 height 22
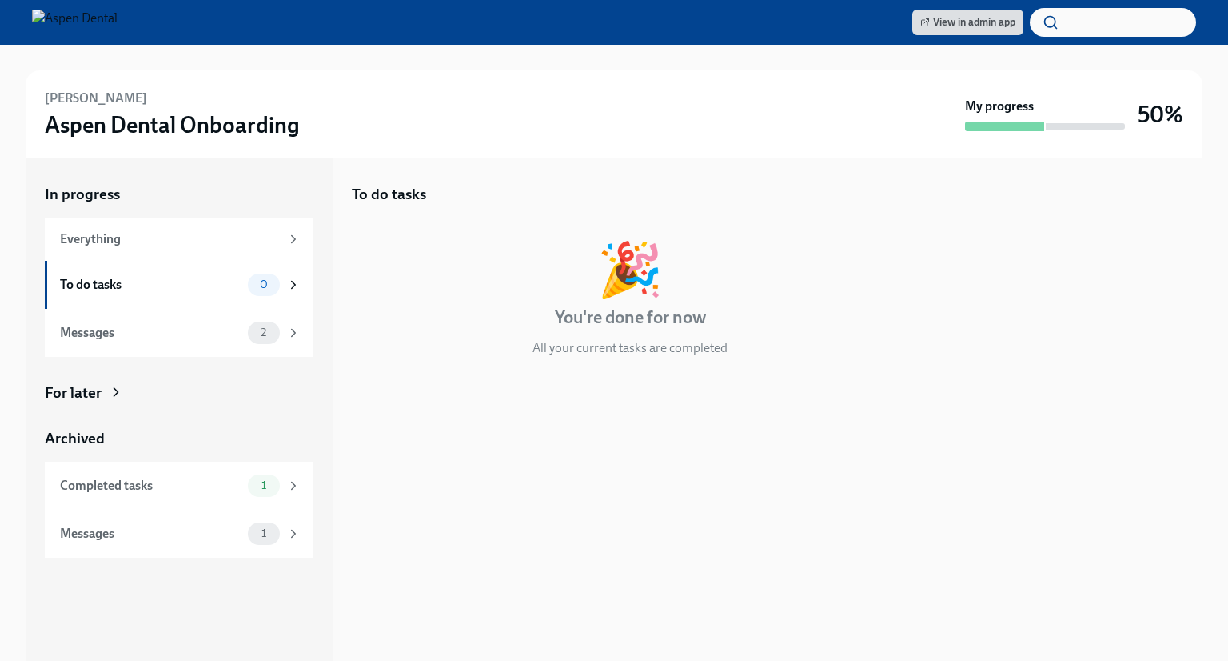
click at [117, 397] on icon at bounding box center [116, 392] width 16 height 16
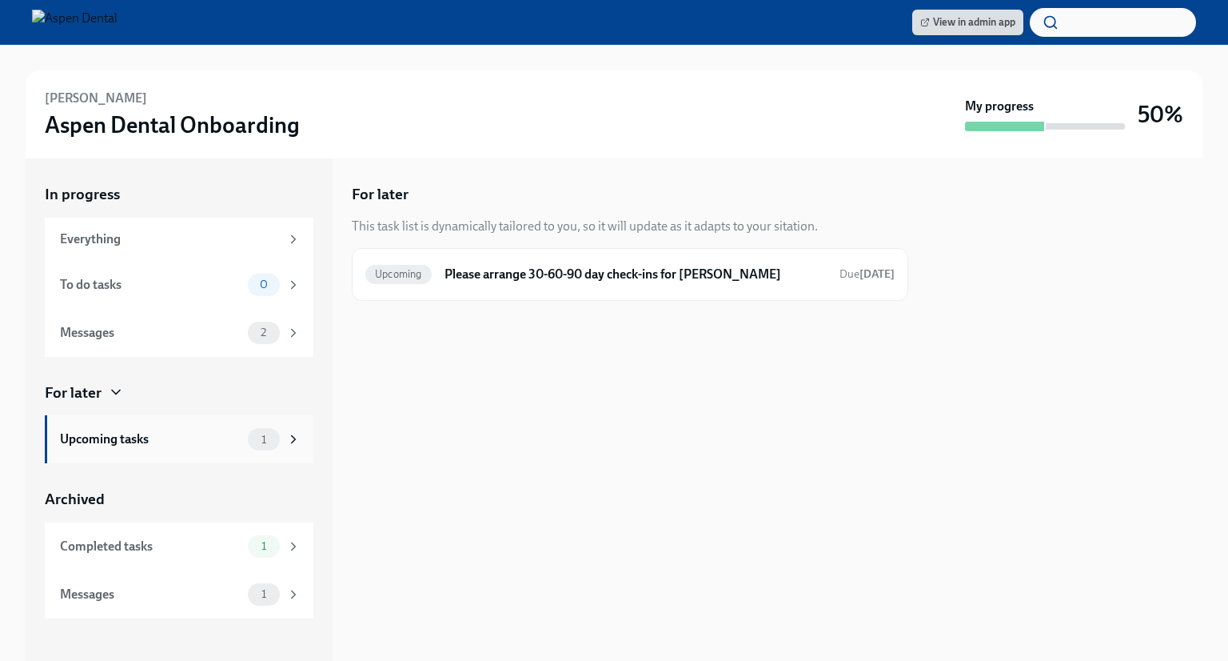
click at [269, 439] on span "1" at bounding box center [264, 439] width 24 height 12
click at [285, 237] on div "Everything" at bounding box center [180, 239] width 241 height 18
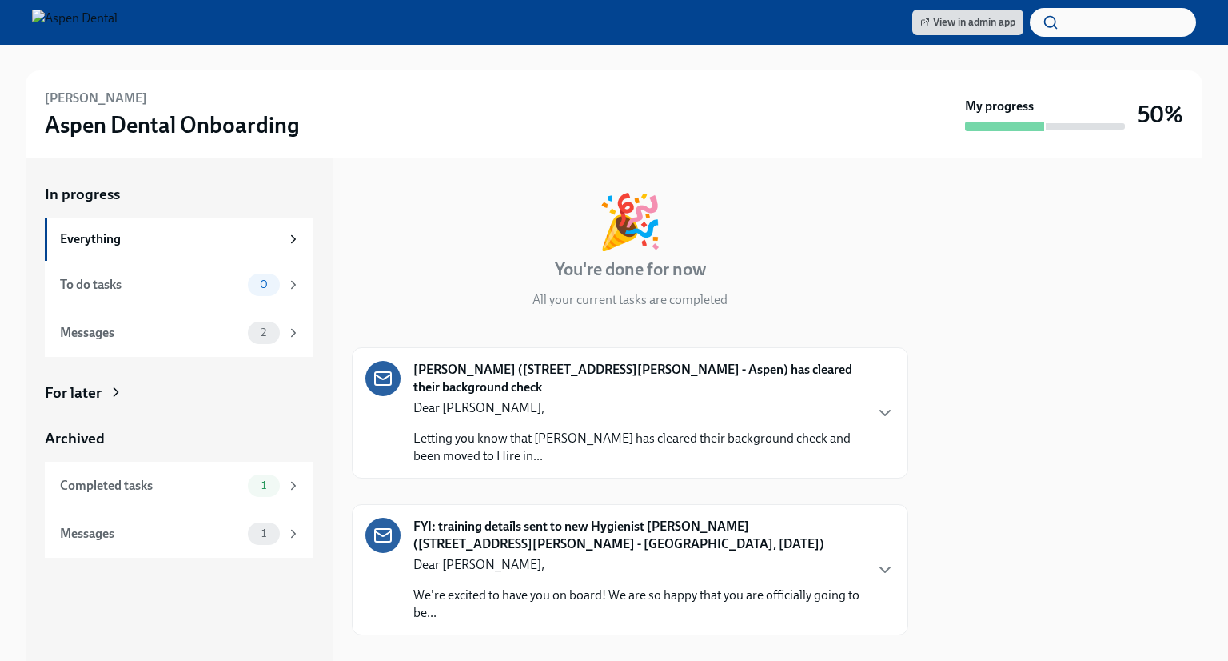
scroll to position [73, 0]
